Goal: Information Seeking & Learning: Understand process/instructions

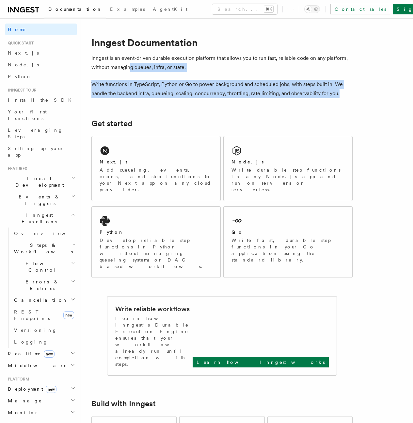
drag, startPoint x: 151, startPoint y: 63, endPoint x: 154, endPoint y: 108, distance: 45.2
drag, startPoint x: 153, startPoint y: 104, endPoint x: 136, endPoint y: 64, distance: 43.4
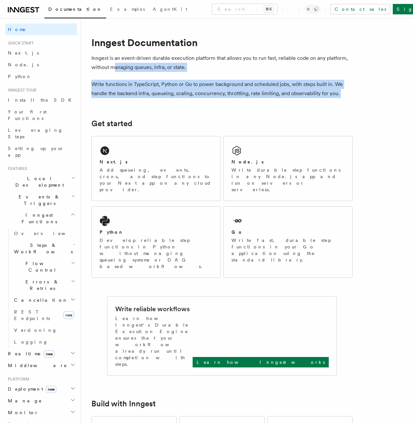
click at [136, 64] on p "Inngest is an event-driven durable execution platform that allows you to run fa…" at bounding box center [221, 63] width 261 height 18
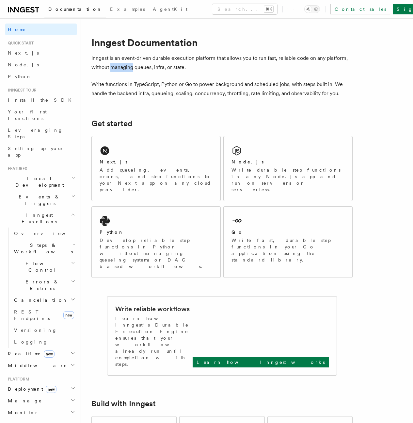
drag, startPoint x: 136, startPoint y: 64, endPoint x: 142, endPoint y: 98, distance: 33.8
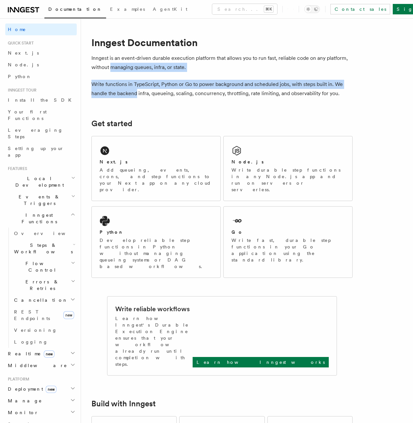
click at [142, 98] on p "Write functions in TypeScript, Python or Go to power background and scheduled j…" at bounding box center [221, 89] width 261 height 18
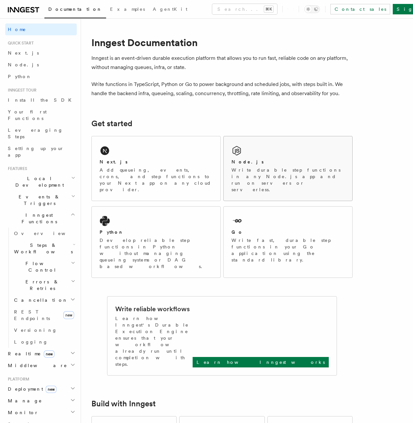
click at [250, 165] on div "Node.js" at bounding box center [288, 161] width 113 height 7
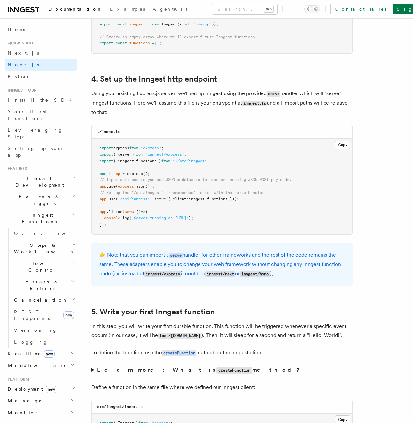
scroll to position [969, 0]
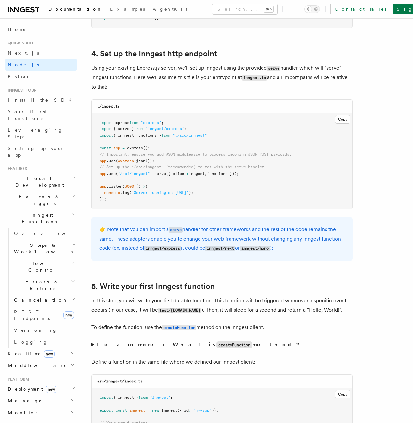
click at [169, 166] on pre "import express from "express" ; import { serve } from "inngest/express" ; impor…" at bounding box center [222, 161] width 261 height 96
click at [165, 171] on span "serve" at bounding box center [159, 173] width 11 height 5
click at [175, 171] on span "({ client" at bounding box center [176, 173] width 21 height 5
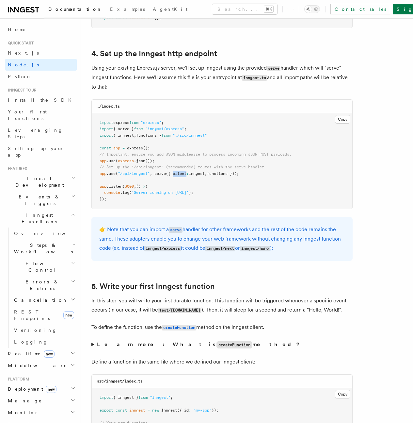
click at [198, 171] on span "inngest" at bounding box center [197, 173] width 16 height 5
click at [135, 158] on span ".json" at bounding box center [139, 160] width 11 height 5
click at [130, 152] on span "// Important: ensure you add JSON middleware to process incoming JSON POST payl…" at bounding box center [196, 154] width 192 height 5
click at [122, 152] on span "// Important: ensure you add JSON middleware to process incoming JSON POST payl…" at bounding box center [196, 154] width 192 height 5
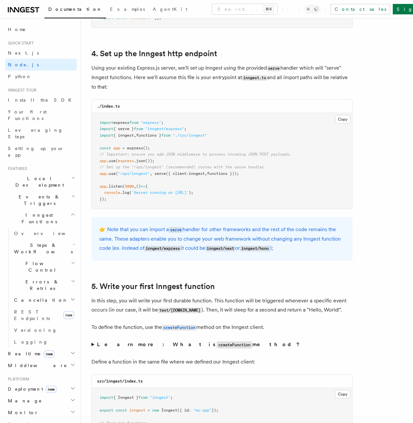
click at [124, 133] on span "{ inngest" at bounding box center [123, 135] width 21 height 5
click at [126, 133] on span "{ inngest" at bounding box center [123, 135] width 21 height 5
click at [126, 126] on span "{ serve }" at bounding box center [123, 128] width 21 height 5
click at [128, 133] on span "{ inngest" at bounding box center [123, 135] width 21 height 5
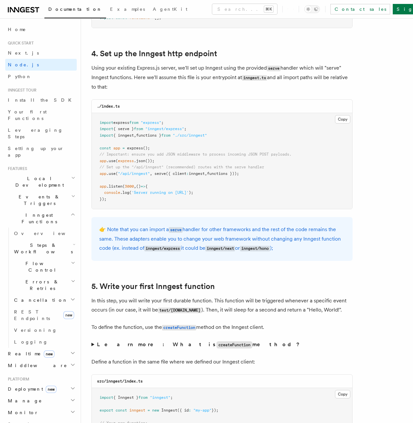
click at [128, 133] on span "{ inngest" at bounding box center [123, 135] width 21 height 5
click at [178, 171] on span "({ client" at bounding box center [176, 173] width 21 height 5
click at [189, 171] on span ":" at bounding box center [187, 173] width 2 height 5
click at [192, 171] on span "inngest" at bounding box center [197, 173] width 16 height 5
click at [193, 171] on span "inngest" at bounding box center [197, 173] width 16 height 5
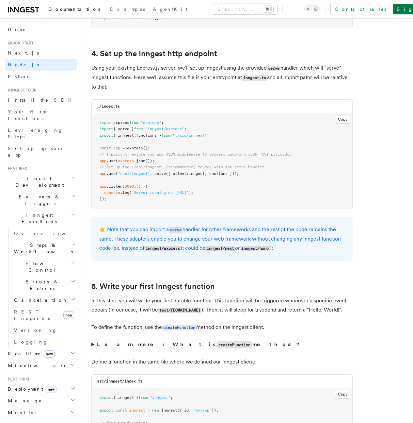
click at [193, 171] on span "inngest" at bounding box center [197, 173] width 16 height 5
click at [193, 141] on pre "import express from "express" ; import { serve } from "inngest/express" ; impor…" at bounding box center [222, 161] width 261 height 96
click at [190, 133] on span ""./src/inngest"" at bounding box center [190, 135] width 34 height 5
drag, startPoint x: 190, startPoint y: 130, endPoint x: 197, endPoint y: 172, distance: 42.3
click at [196, 170] on code "import express from "express" ; import { serve } from "inngest/express" ; impor…" at bounding box center [196, 160] width 192 height 81
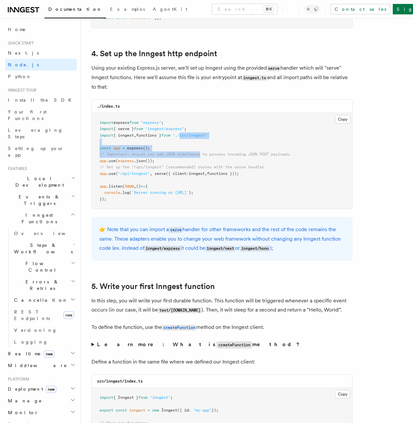
click at [197, 172] on pre "import express from "express" ; import { serve } from "inngest/express" ; impor…" at bounding box center [222, 161] width 261 height 96
click at [197, 171] on span "inngest" at bounding box center [197, 173] width 16 height 5
click at [174, 171] on span "({ client" at bounding box center [176, 173] width 21 height 5
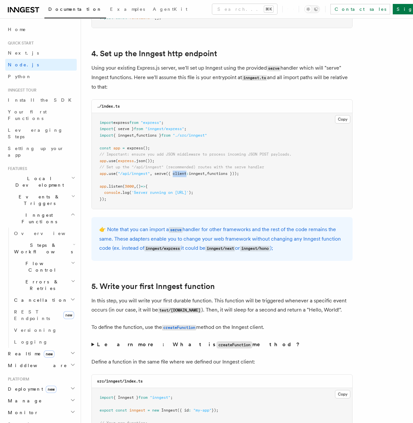
scroll to position [1116, 0]
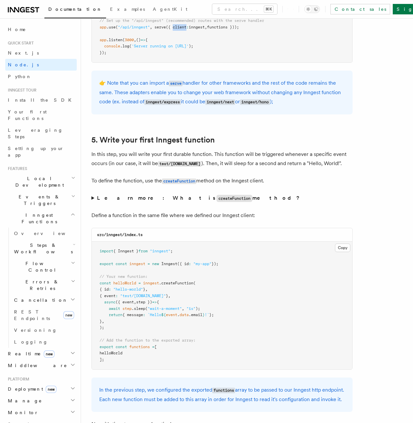
click at [150, 168] on p "In this step, you will write your first durable function. This function will be…" at bounding box center [221, 159] width 261 height 19
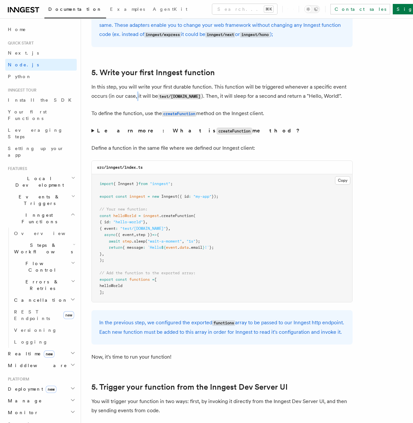
scroll to position [1185, 0]
